Goal: Information Seeking & Learning: Find specific fact

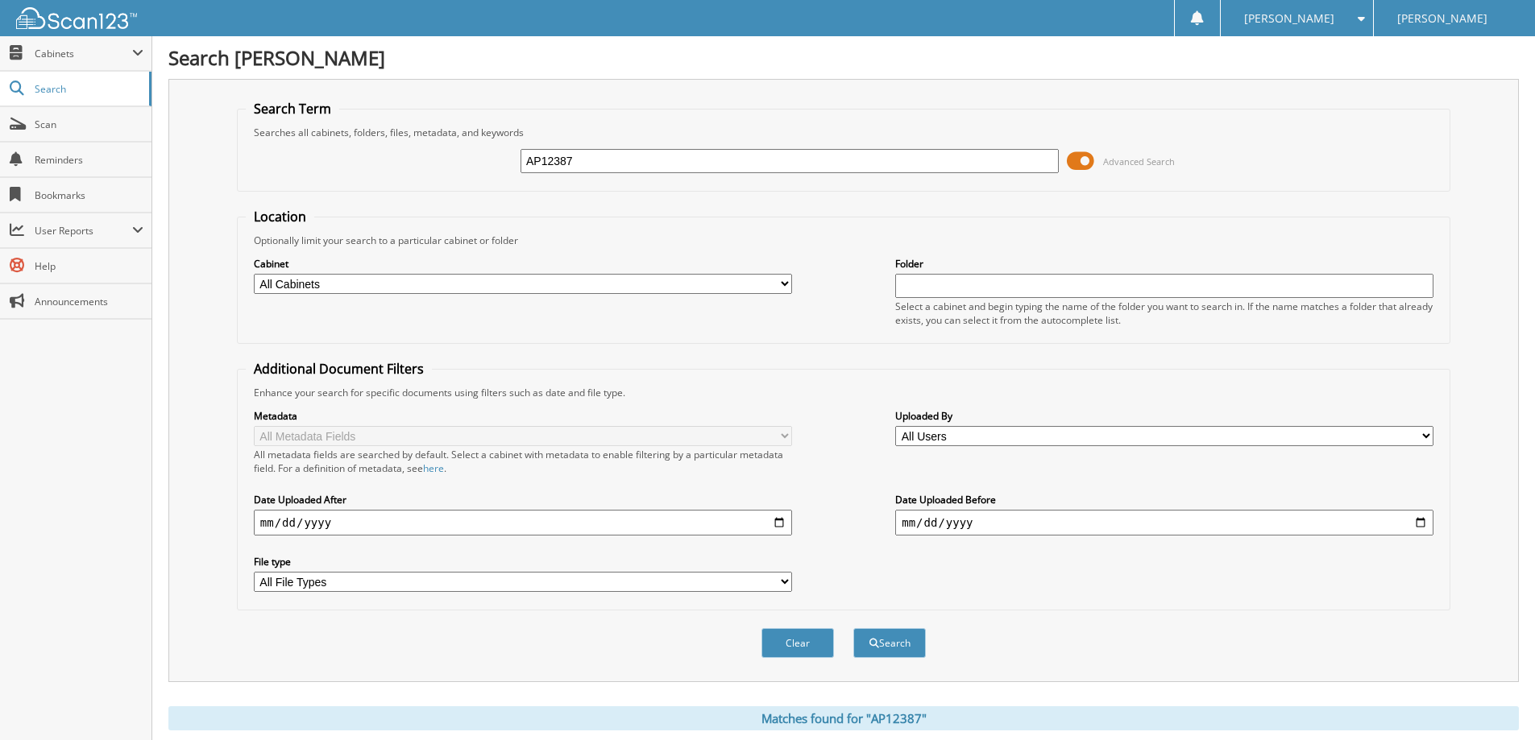
click at [728, 147] on div "AP12387" at bounding box center [789, 160] width 538 height 27
click at [724, 161] on input "AP12387" at bounding box center [789, 161] width 538 height 24
click at [723, 162] on input "AP12387" at bounding box center [789, 161] width 538 height 24
type input "t63946"
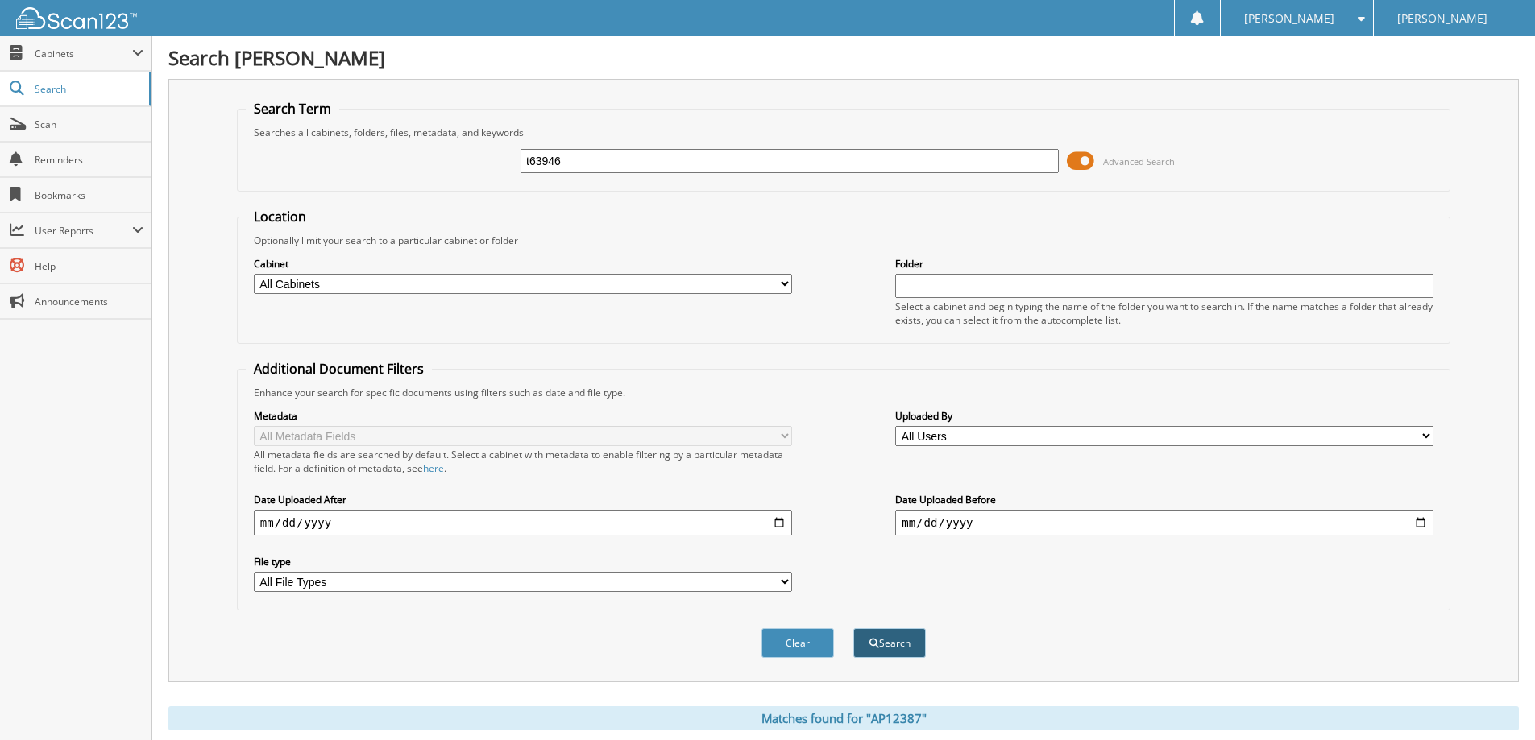
click at [914, 642] on button "Search" at bounding box center [889, 643] width 73 height 30
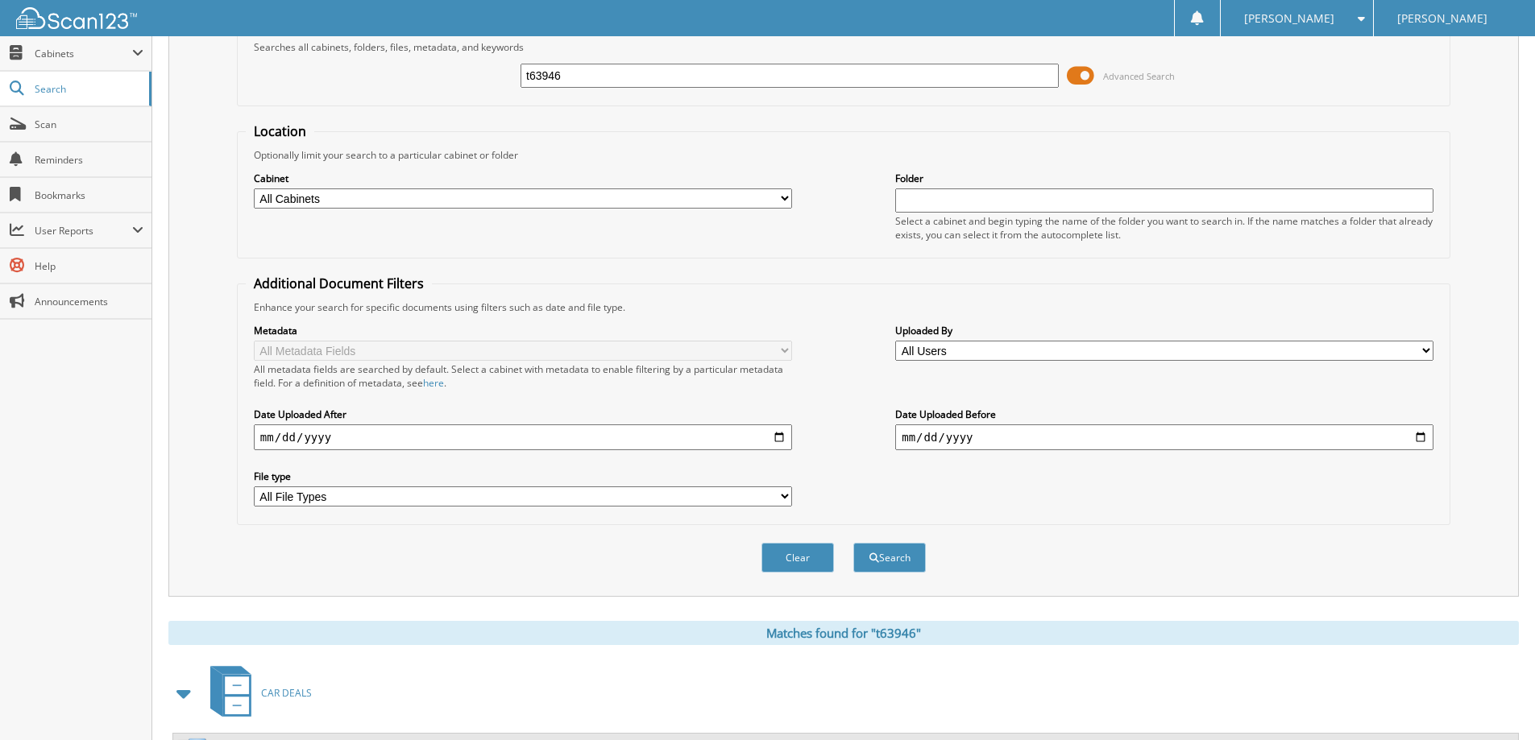
scroll to position [223, 0]
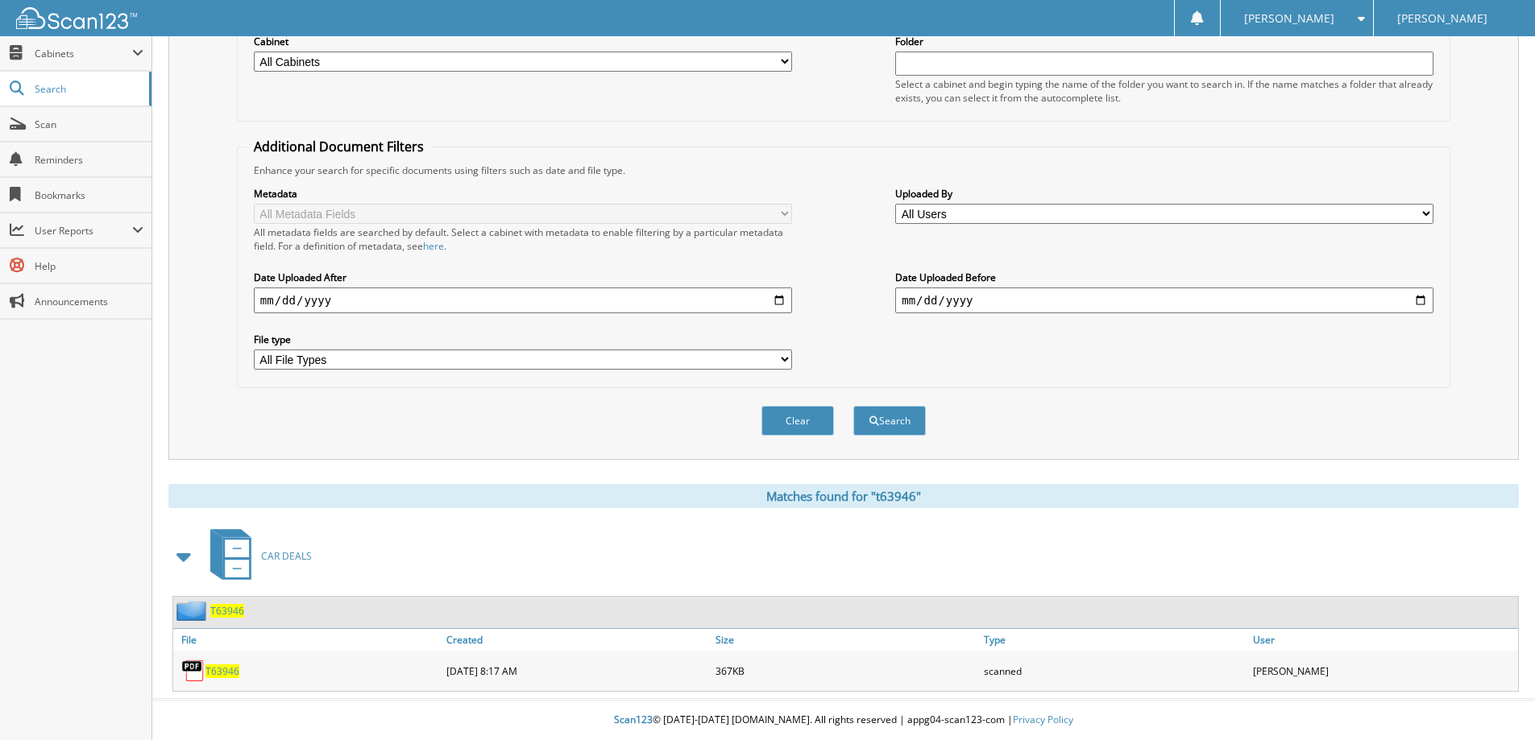
click at [226, 672] on span "T63946" at bounding box center [222, 672] width 34 height 14
